Goal: Information Seeking & Learning: Check status

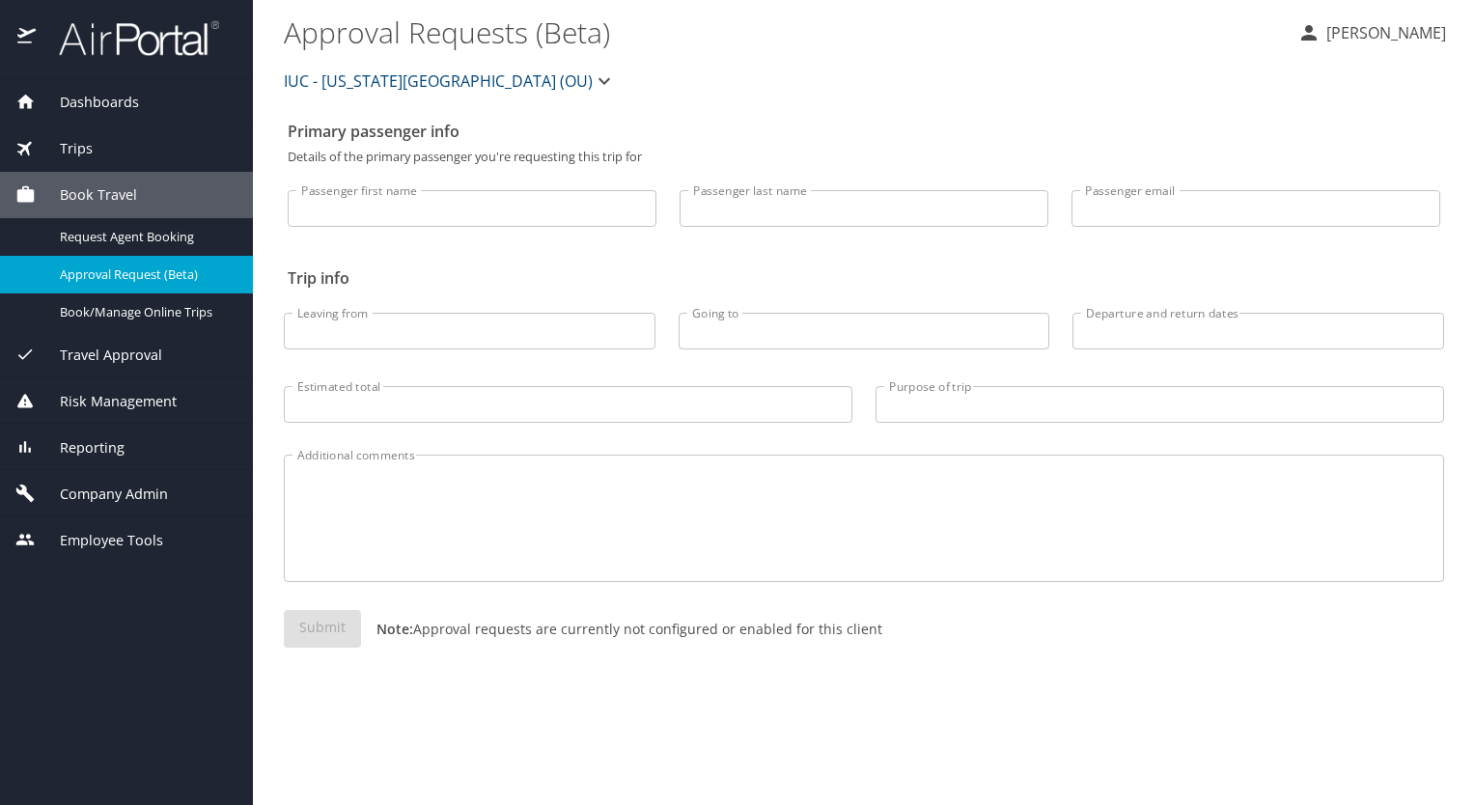
click at [64, 142] on span "Trips" at bounding box center [64, 148] width 57 height 21
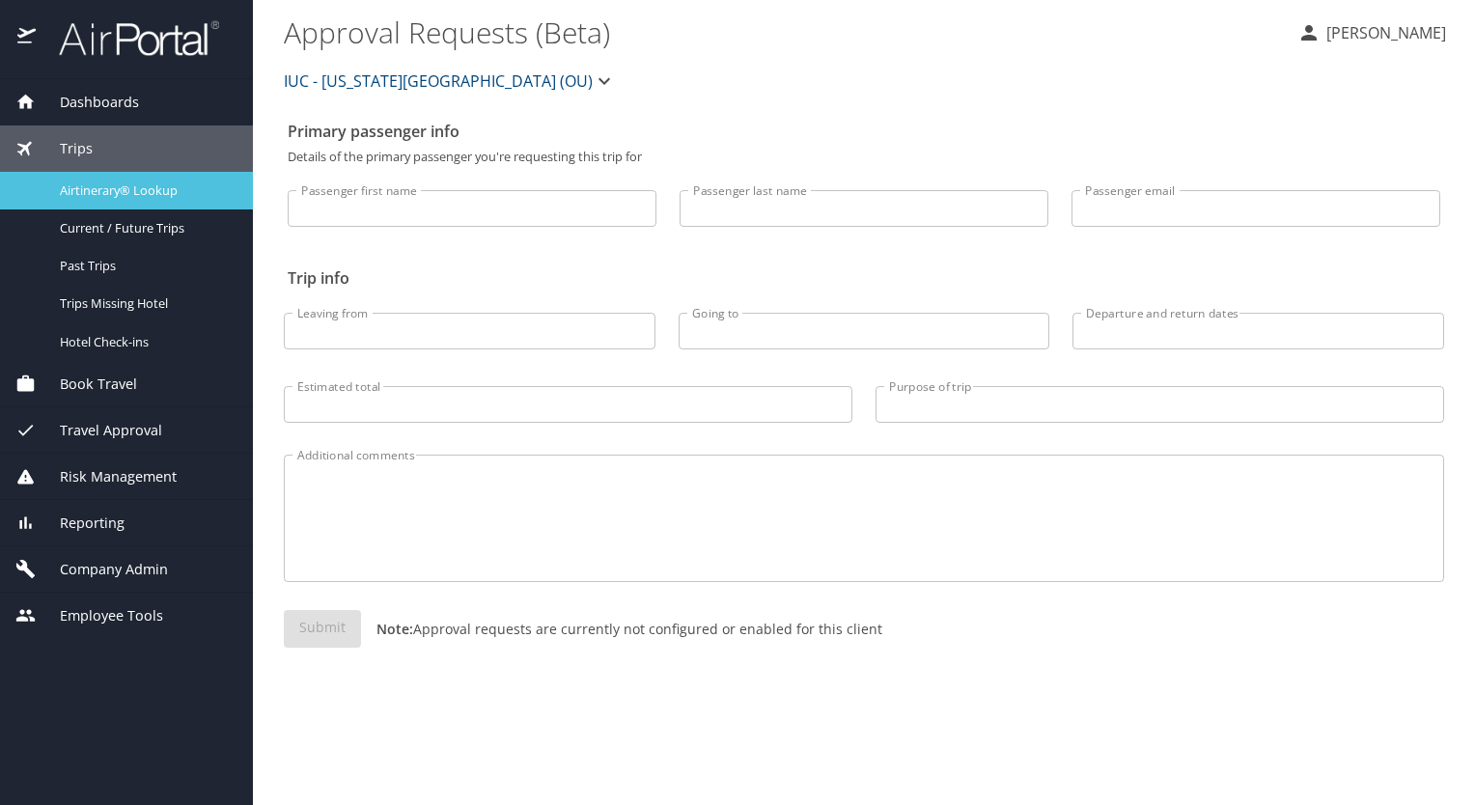
click at [100, 187] on span "Airtinerary® Lookup" at bounding box center [145, 190] width 170 height 18
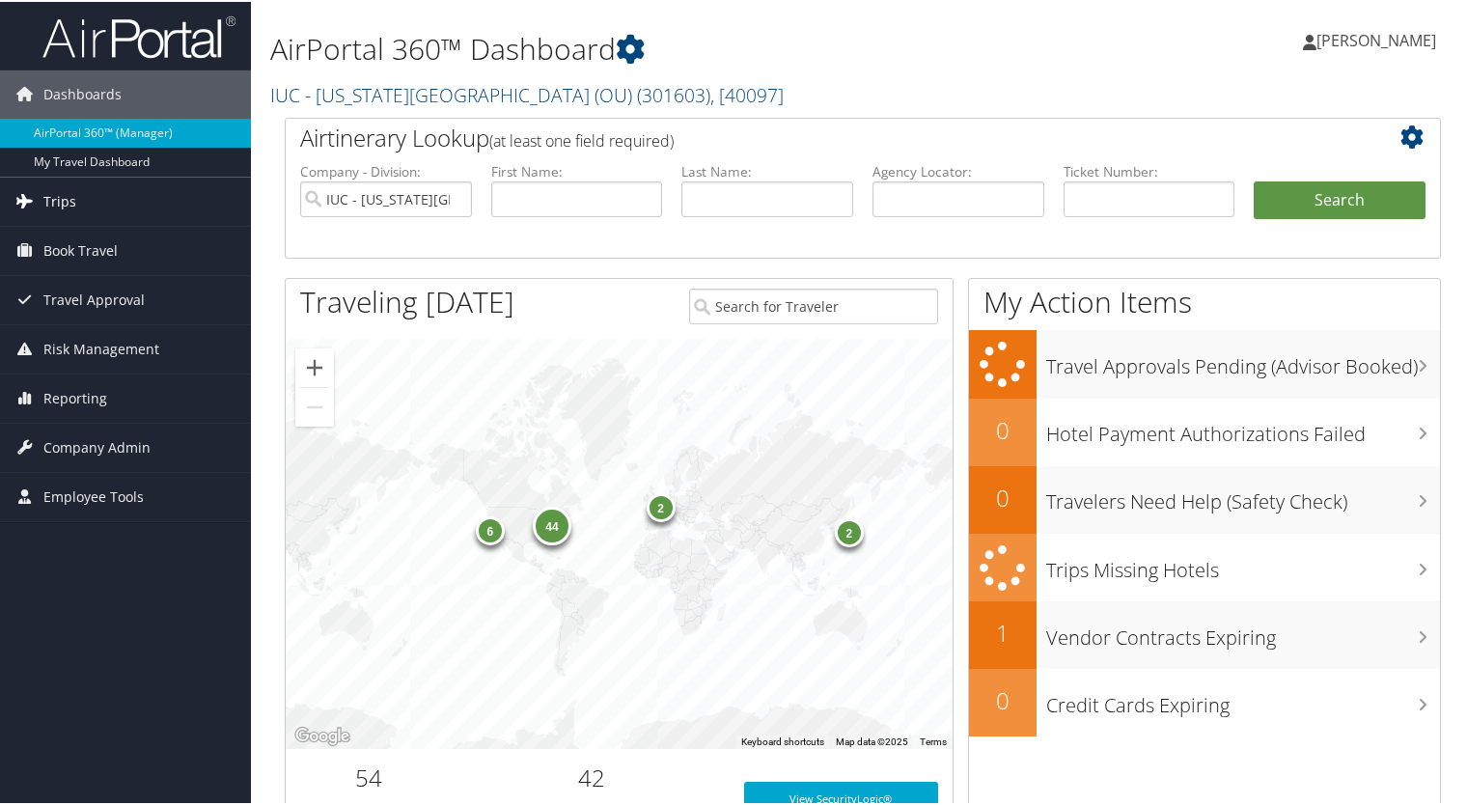
click at [67, 190] on span "Trips" at bounding box center [59, 200] width 33 height 48
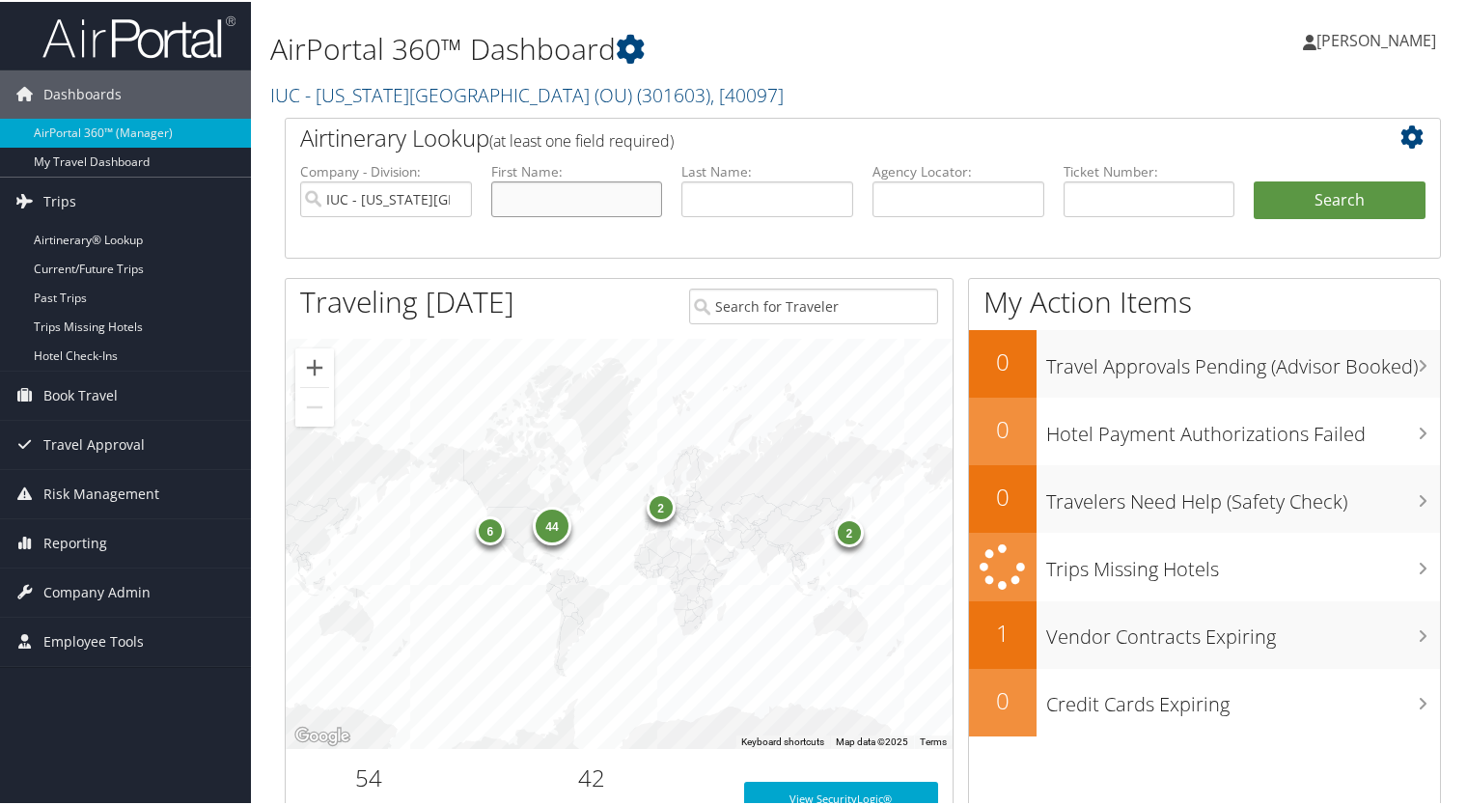
click at [517, 192] on input "text" at bounding box center [577, 198] width 172 height 36
type input "[PERSON_NAME]"
click at [1254, 180] on button "Search" at bounding box center [1340, 199] width 172 height 39
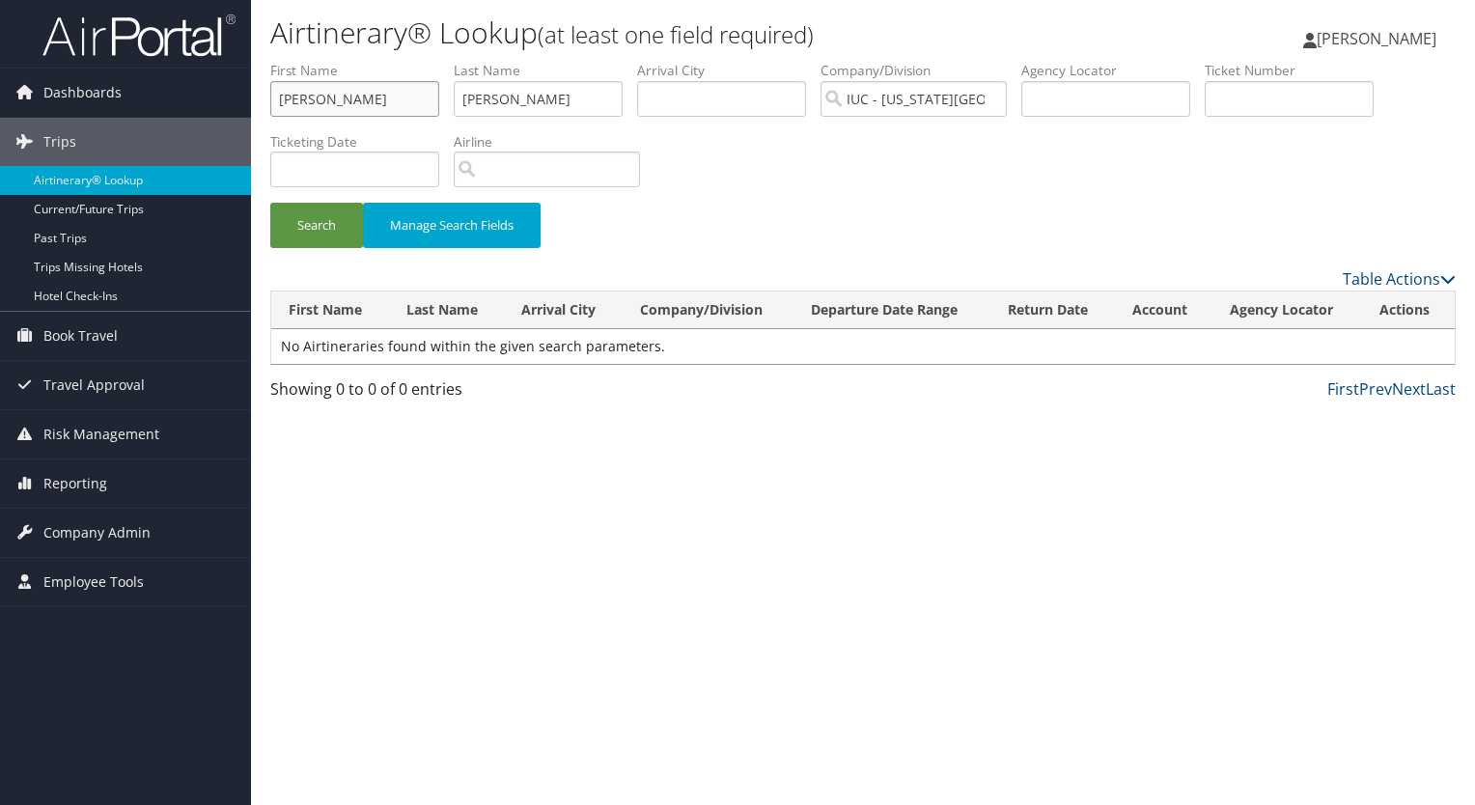
click at [377, 100] on input "mary" at bounding box center [354, 99] width 169 height 36
type input "m"
click at [309, 221] on button "Search" at bounding box center [316, 225] width 93 height 45
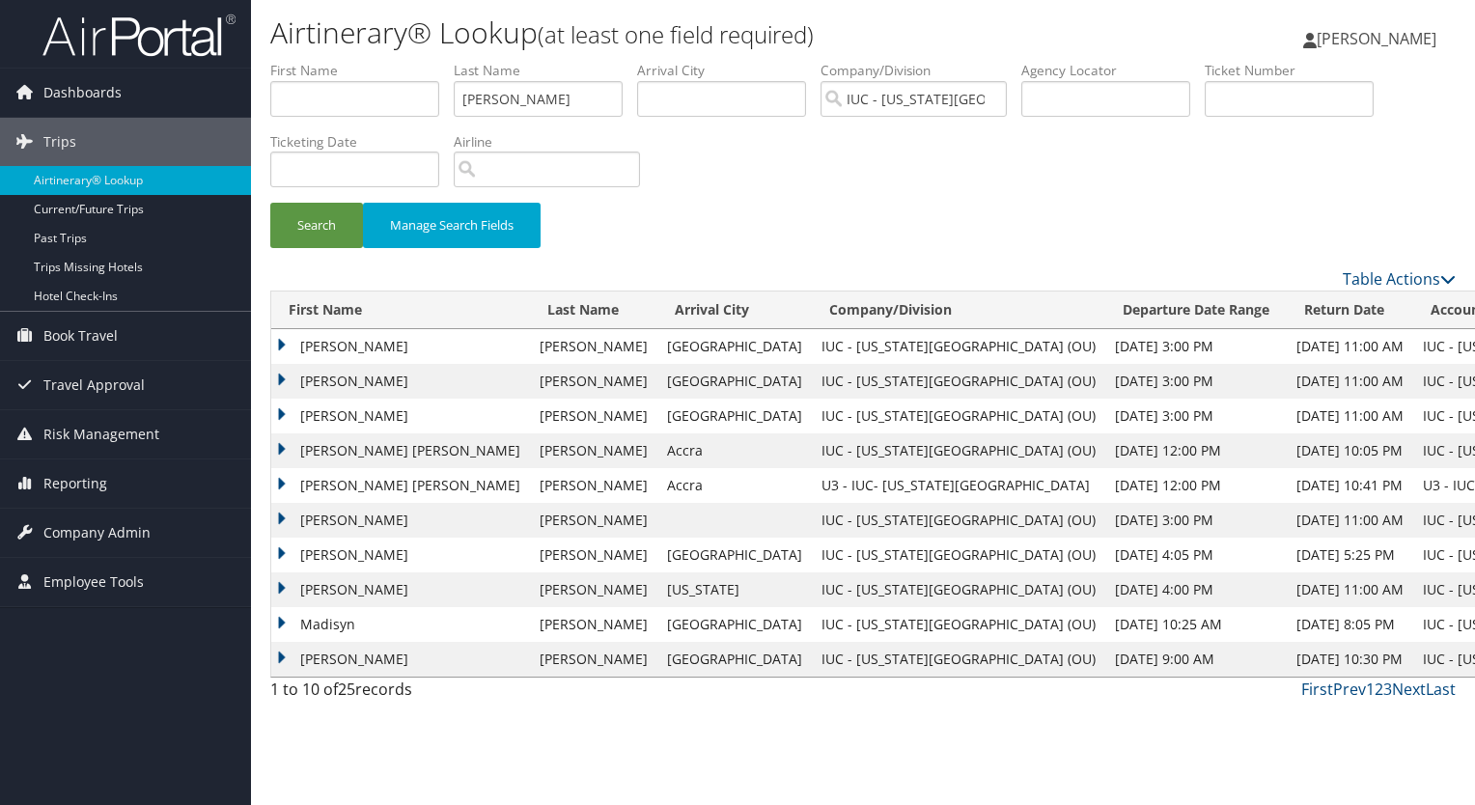
click at [278, 481] on td "CAROLYN ANN" at bounding box center [400, 485] width 259 height 35
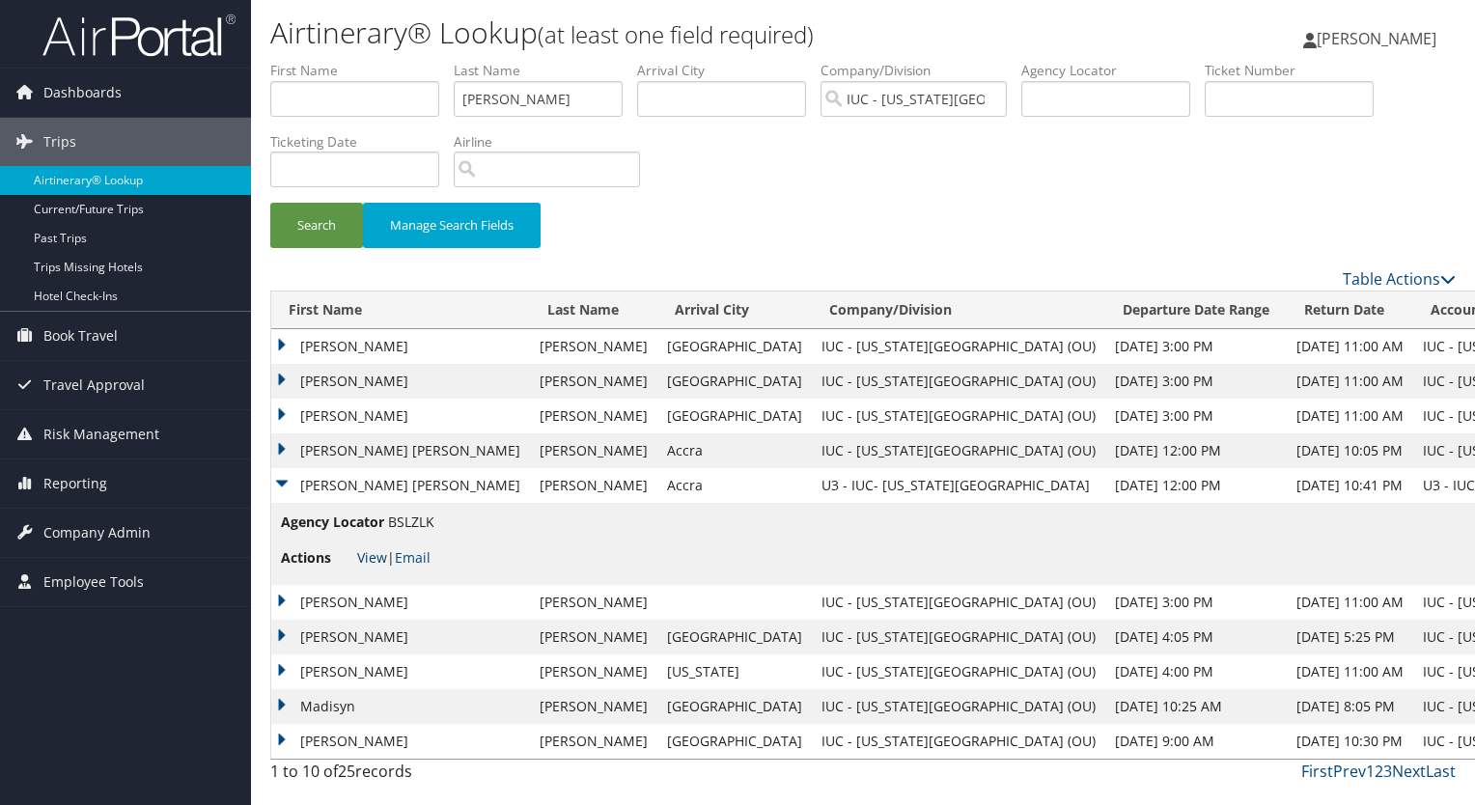
click at [373, 551] on link "View" at bounding box center [372, 557] width 30 height 18
click at [286, 443] on td "CAROLYN ANN" at bounding box center [400, 450] width 259 height 35
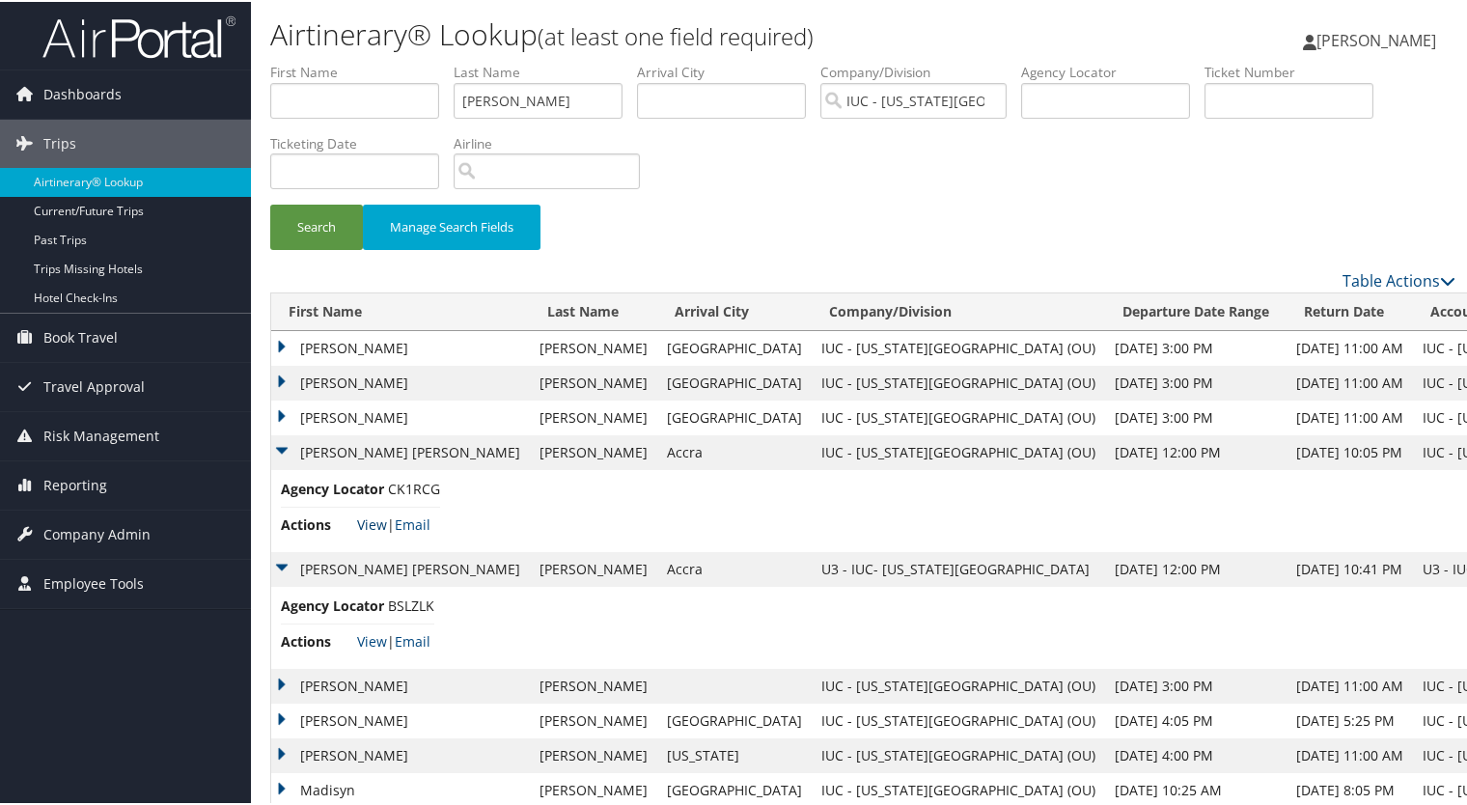
click at [372, 520] on link "View" at bounding box center [372, 522] width 30 height 18
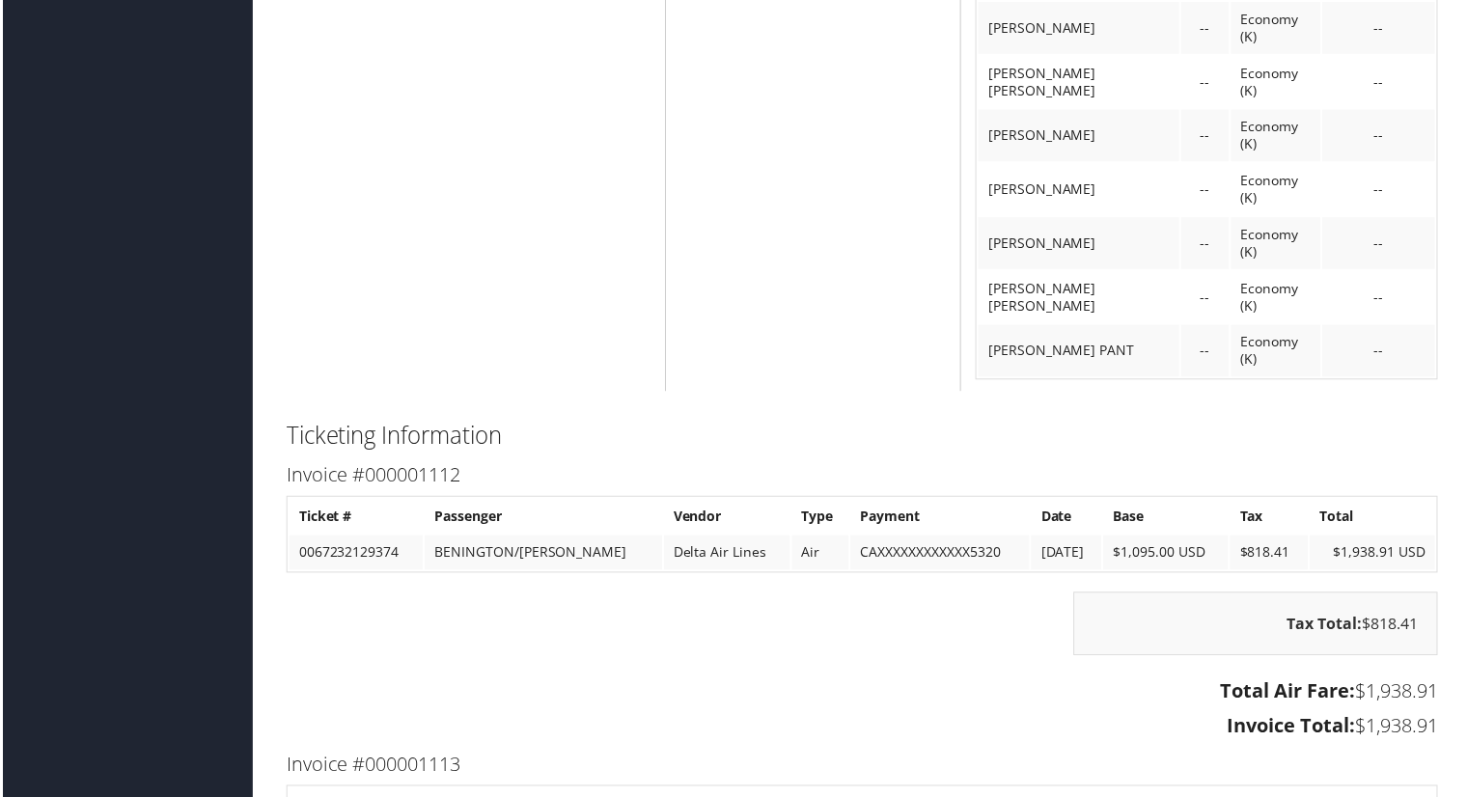
scroll to position [5694, 0]
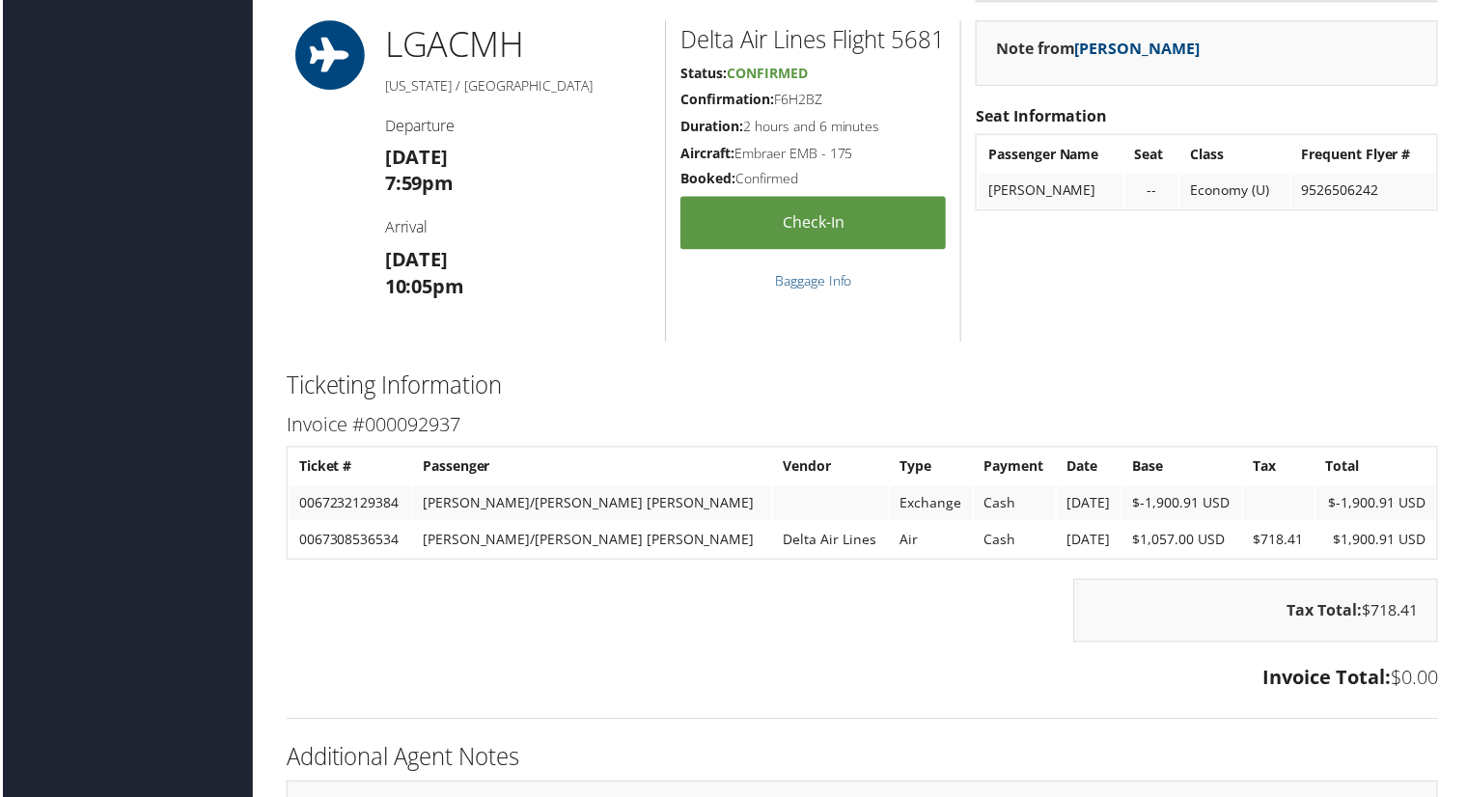
scroll to position [3186, 0]
